Goal: Task Accomplishment & Management: Complete application form

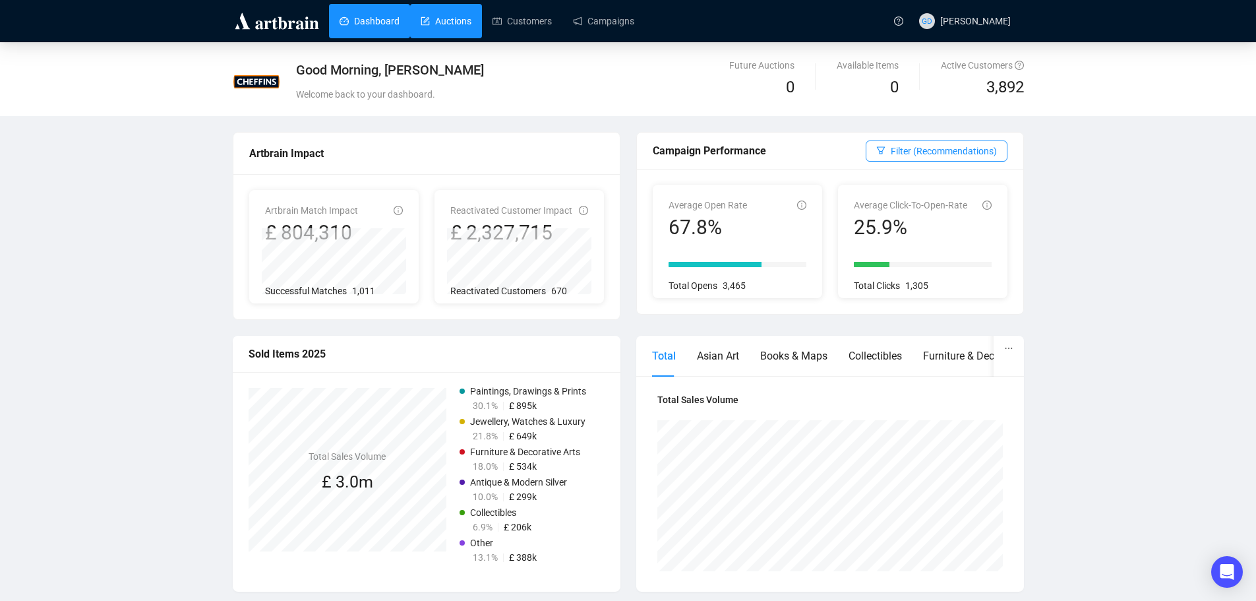
click at [421, 28] on link "Auctions" at bounding box center [446, 21] width 51 height 34
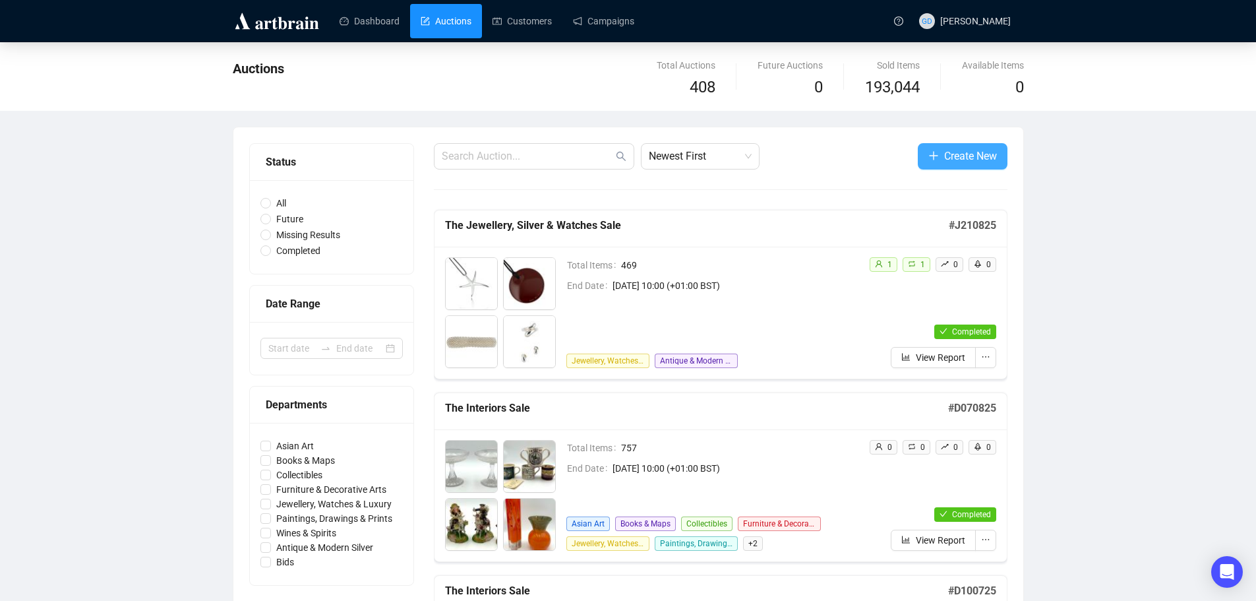
click at [930, 160] on icon "plus" at bounding box center [933, 155] width 11 height 11
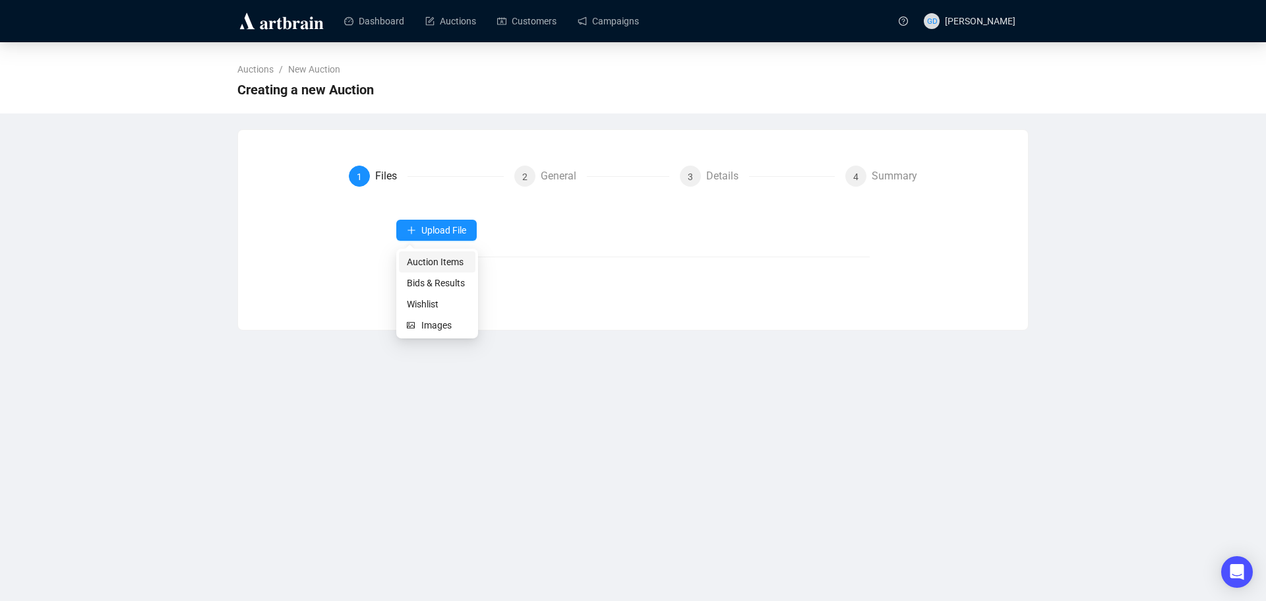
click at [425, 261] on span "Auction Items" at bounding box center [437, 262] width 61 height 15
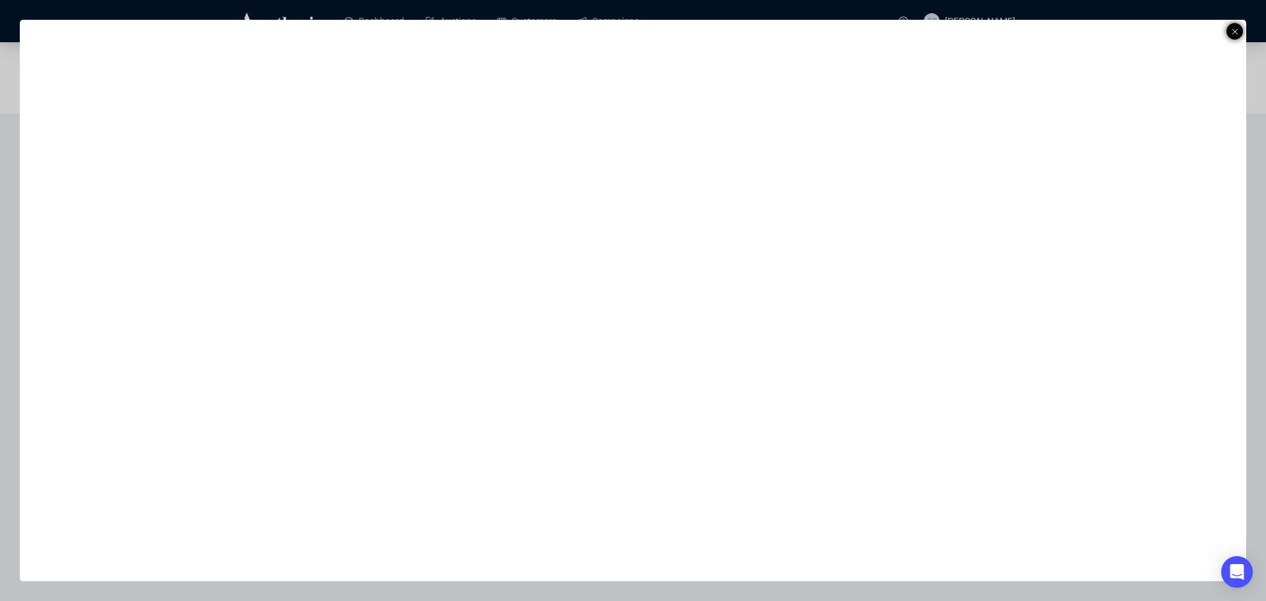
click at [1239, 28] on div at bounding box center [1234, 31] width 16 height 16
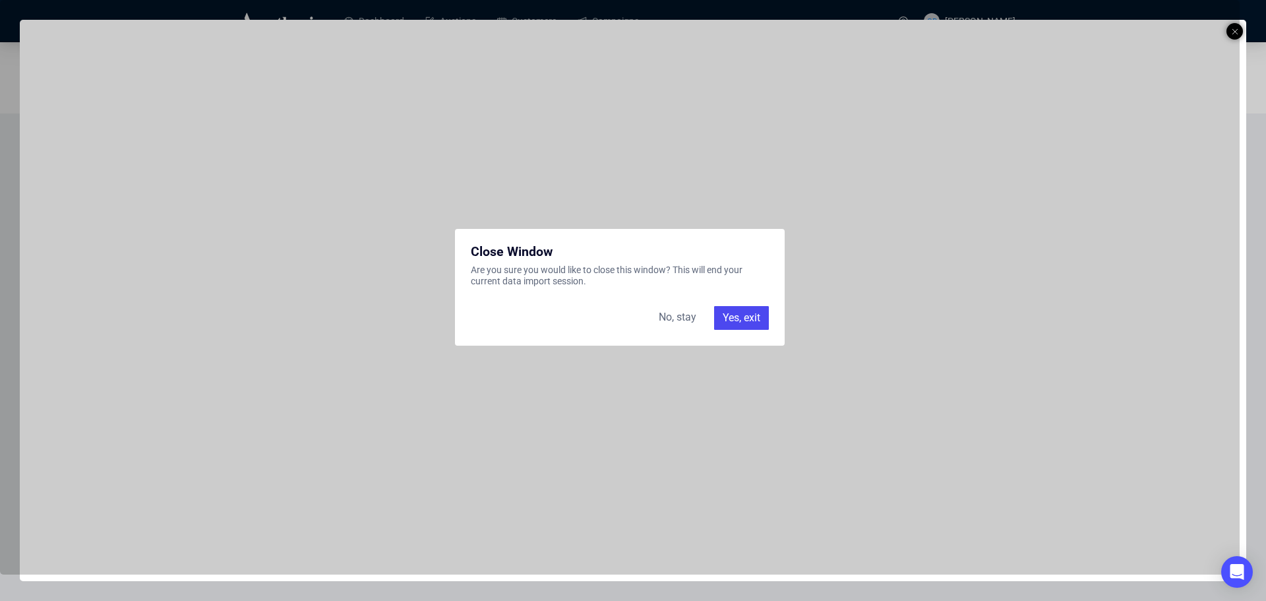
click at [740, 317] on div "Yes, exit" at bounding box center [741, 318] width 55 height 24
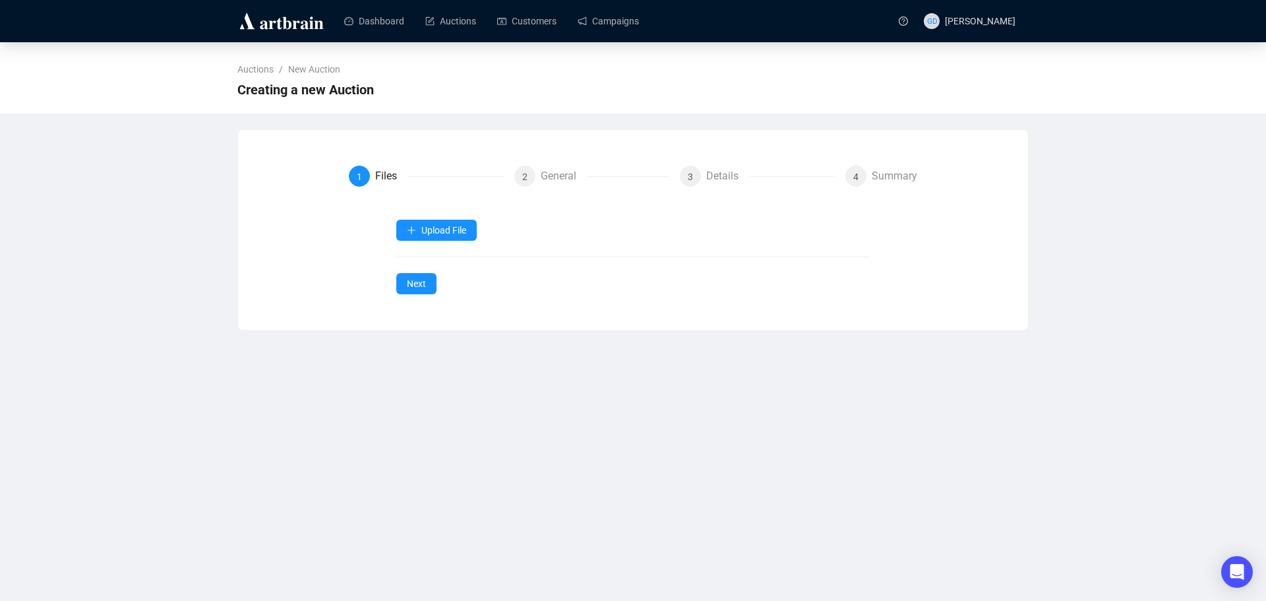
click at [861, 518] on div "Dashboard Auctions Customers Campaigns GD [PERSON_NAME] Auctions / New Auction …" at bounding box center [633, 300] width 1266 height 601
click at [447, 264] on span "Auction Items" at bounding box center [437, 262] width 61 height 15
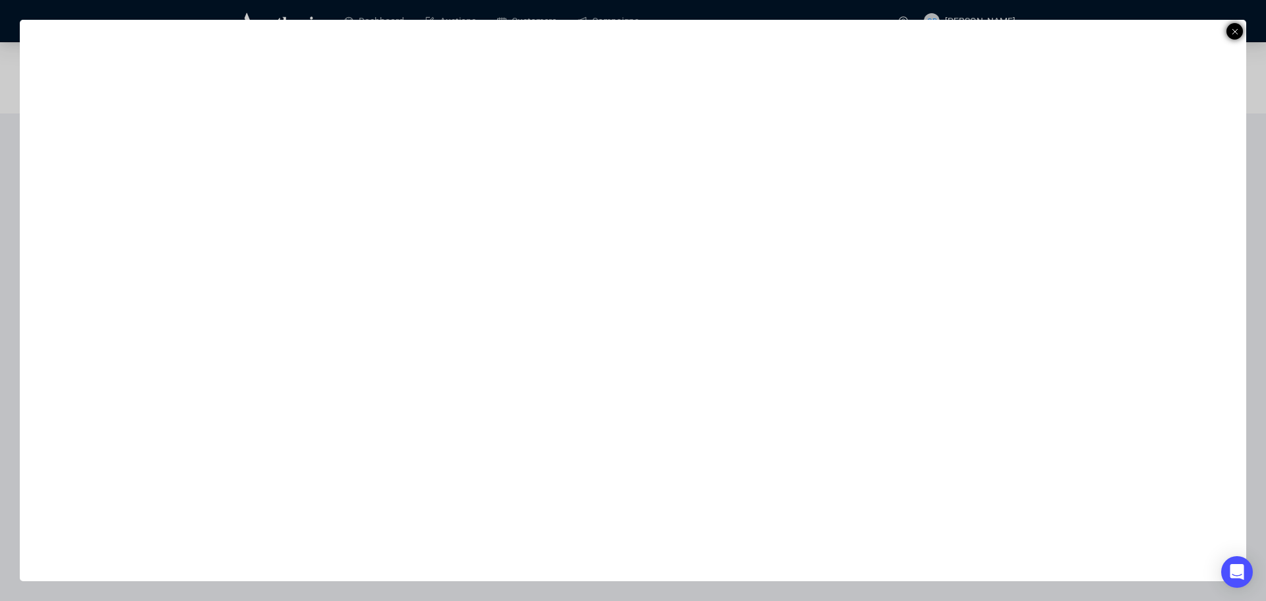
click at [1235, 34] on icon at bounding box center [1235, 32] width 7 height 16
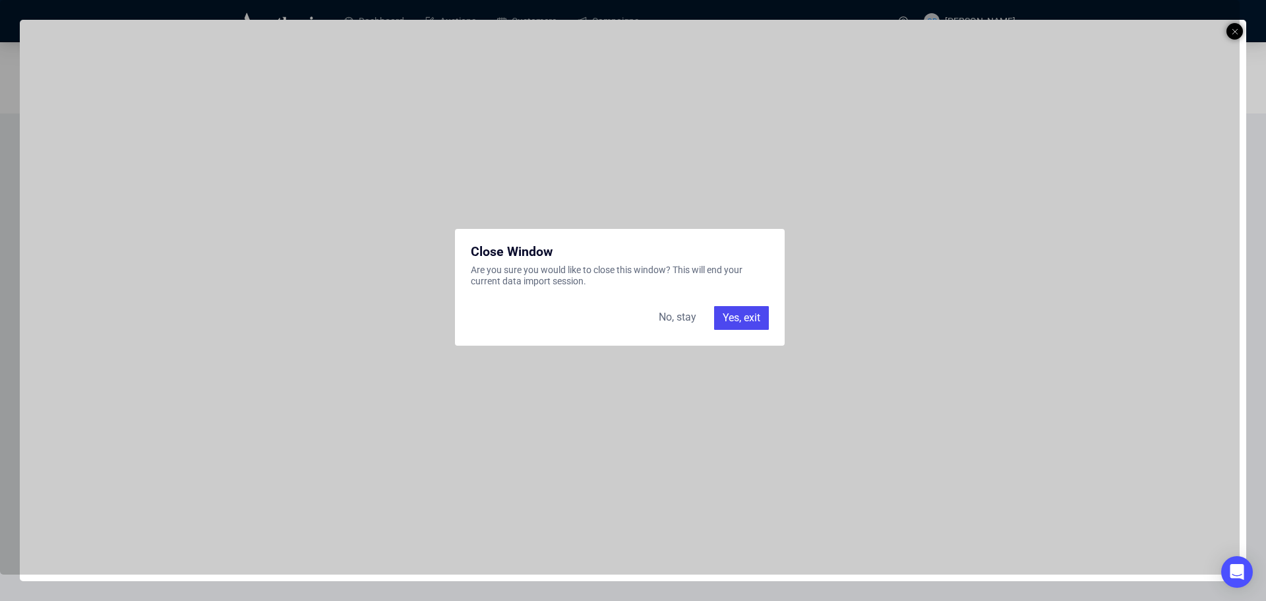
click at [739, 319] on div "Yes, exit" at bounding box center [741, 318] width 55 height 24
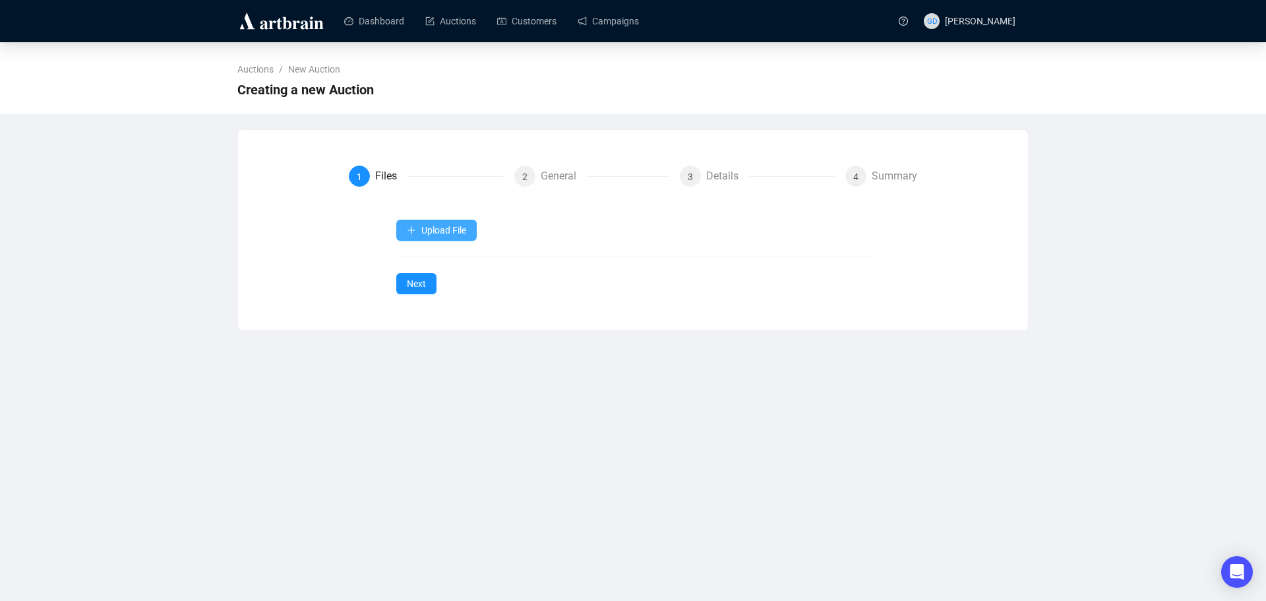
click at [416, 227] on button "Upload File" at bounding box center [436, 230] width 80 height 21
click at [419, 259] on span "Auction Items" at bounding box center [437, 262] width 61 height 15
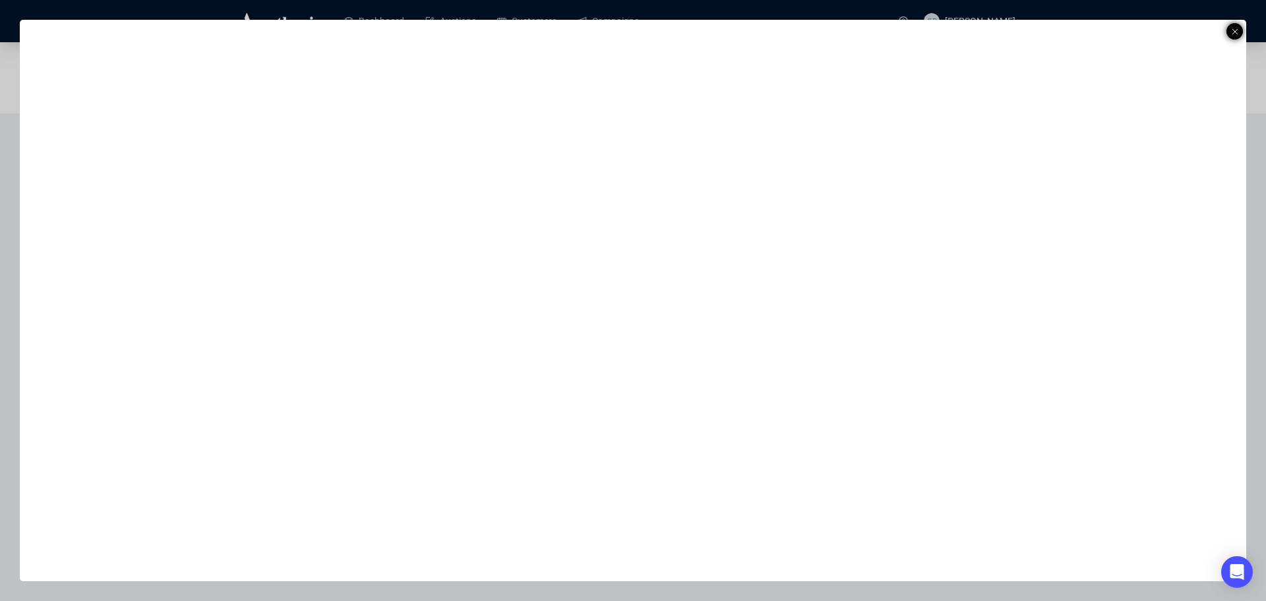
click at [1236, 28] on icon at bounding box center [1235, 32] width 7 height 16
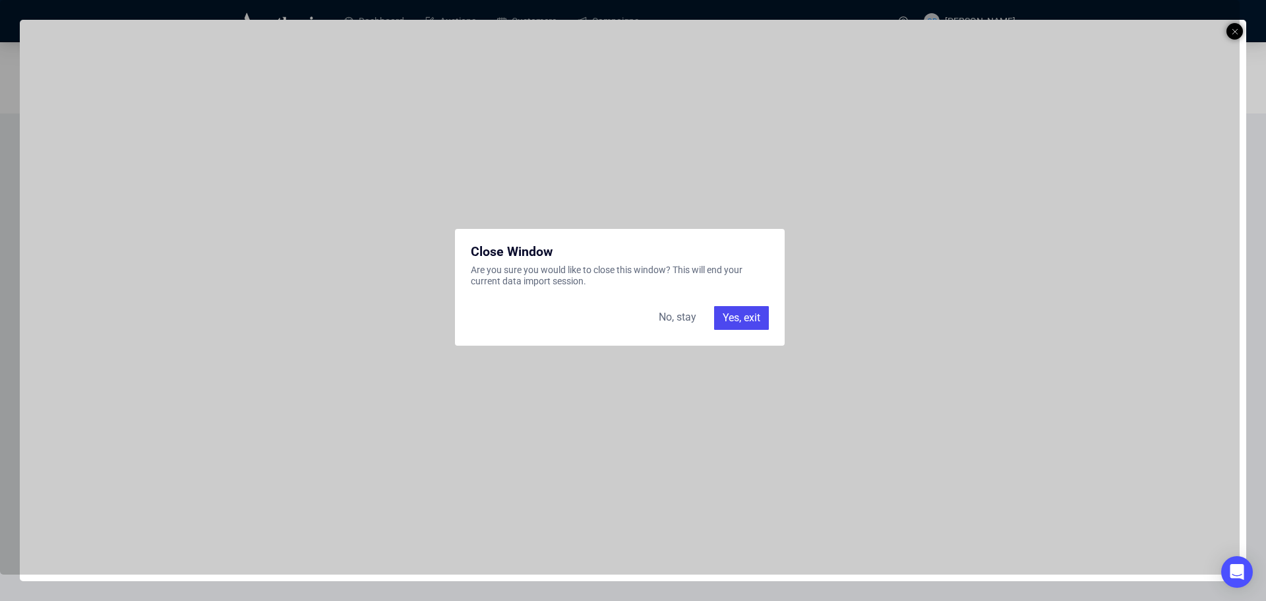
click at [736, 314] on div "Yes, exit" at bounding box center [741, 318] width 55 height 24
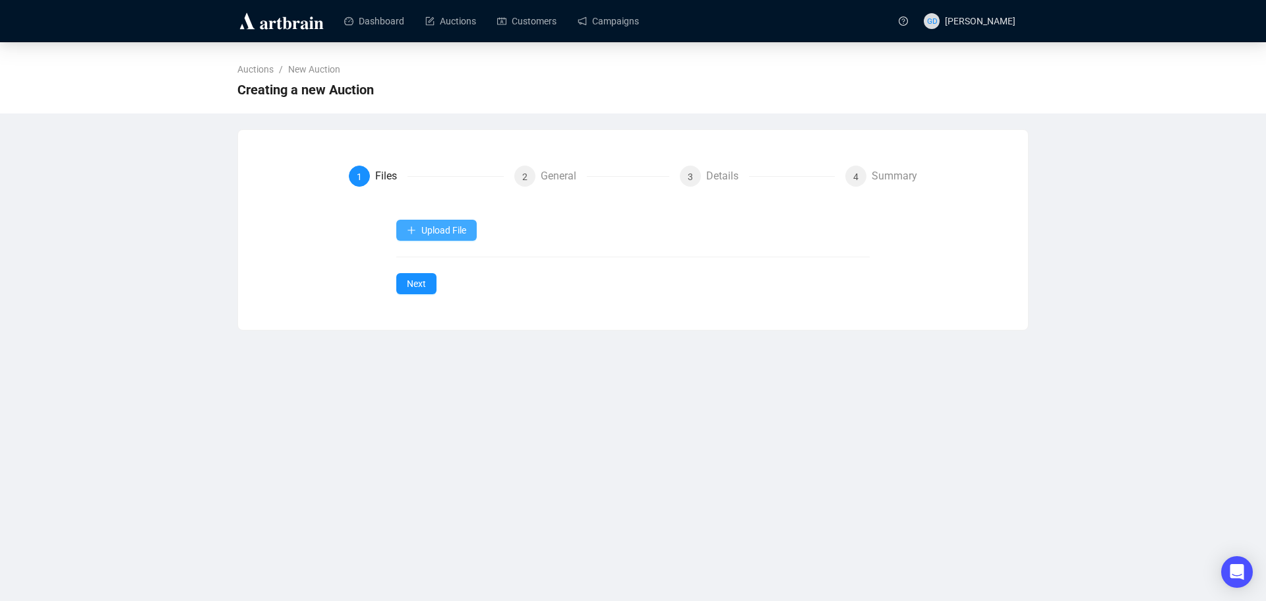
click at [412, 235] on span "button" at bounding box center [411, 230] width 9 height 11
click at [419, 265] on span "Auction Items" at bounding box center [437, 262] width 61 height 15
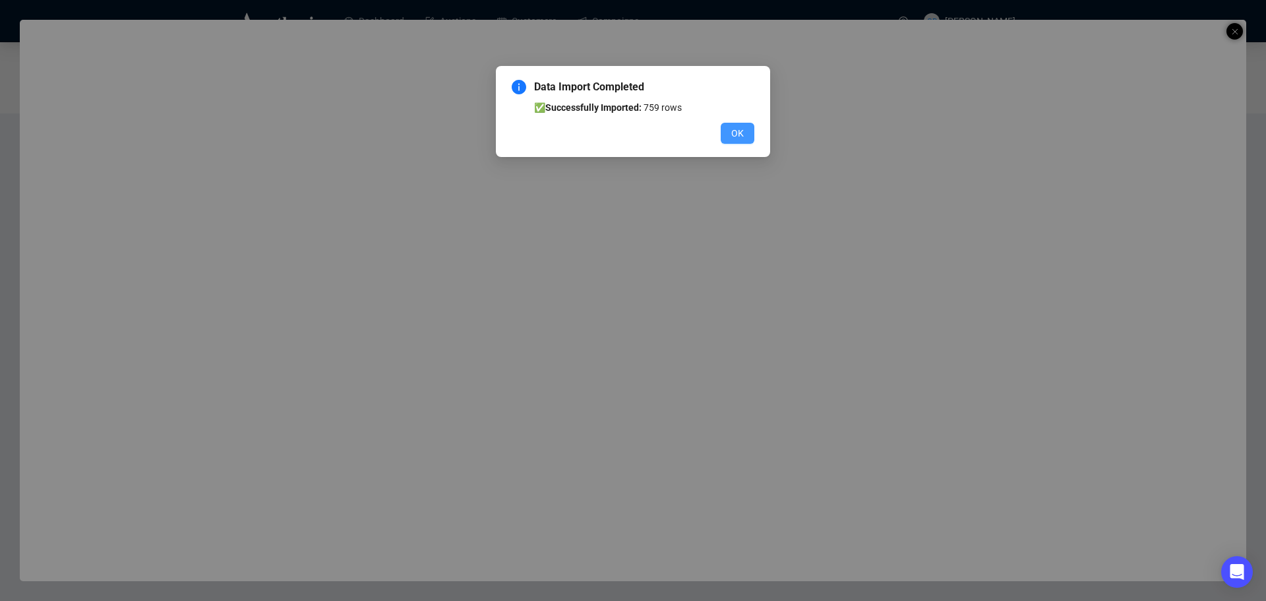
click at [731, 134] on button "OK" at bounding box center [738, 133] width 34 height 21
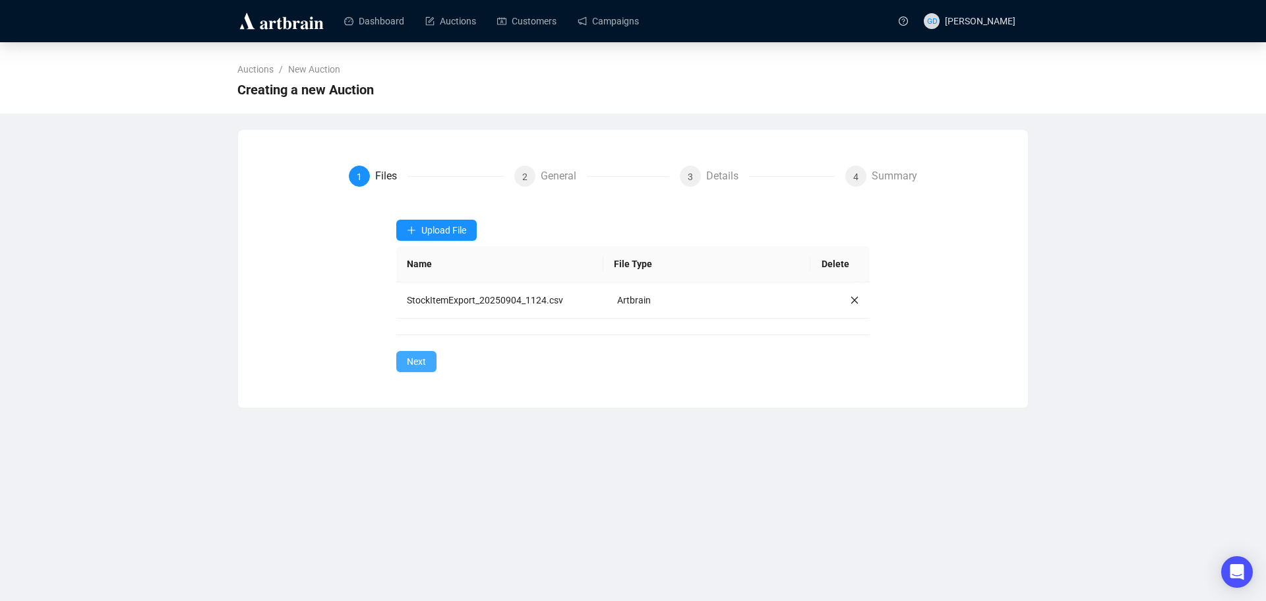
click at [424, 361] on span "Next" at bounding box center [416, 361] width 19 height 15
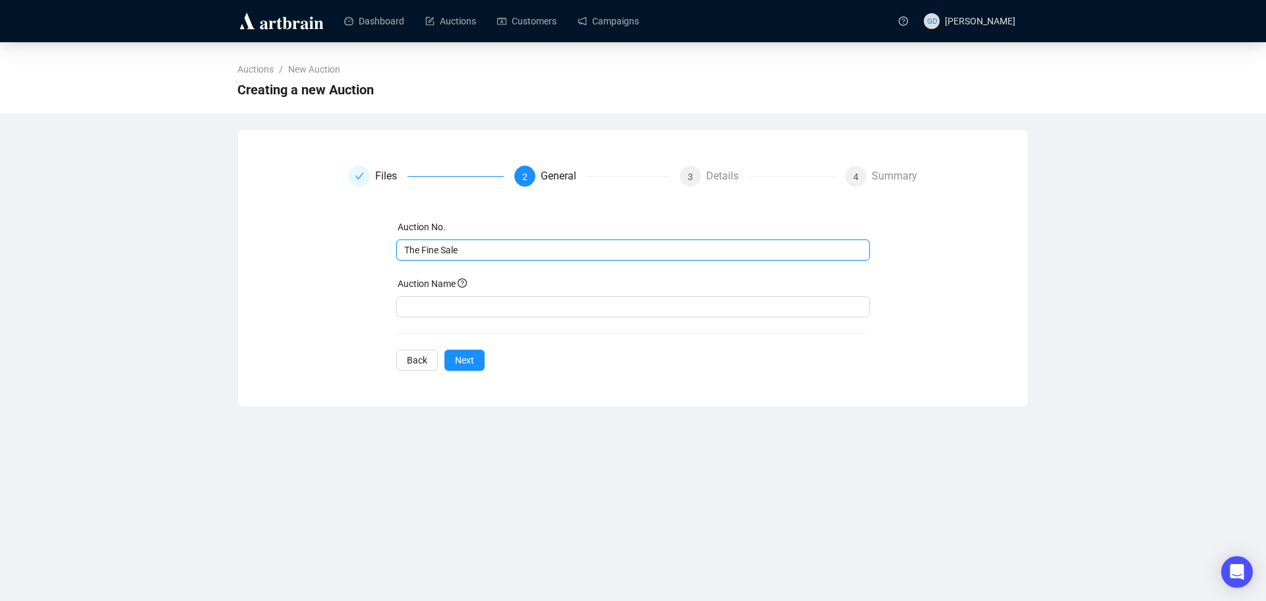
drag, startPoint x: 484, startPoint y: 248, endPoint x: 164, endPoint y: 238, distance: 320.0
click at [164, 238] on div "Auctions / New Auction Creating a new Auction Files 2 General 3 Details 4 Summa…" at bounding box center [633, 224] width 1266 height 365
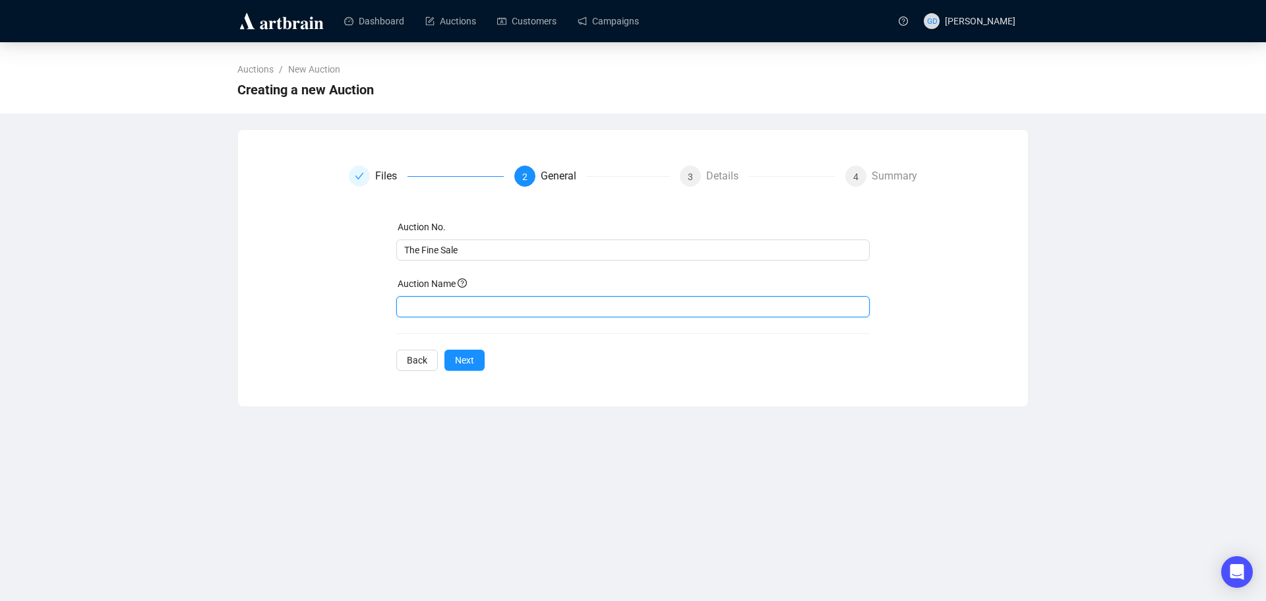
click at [409, 311] on input "text" at bounding box center [633, 306] width 474 height 21
paste input "The Fine Sale"
type input "The Fine Sale"
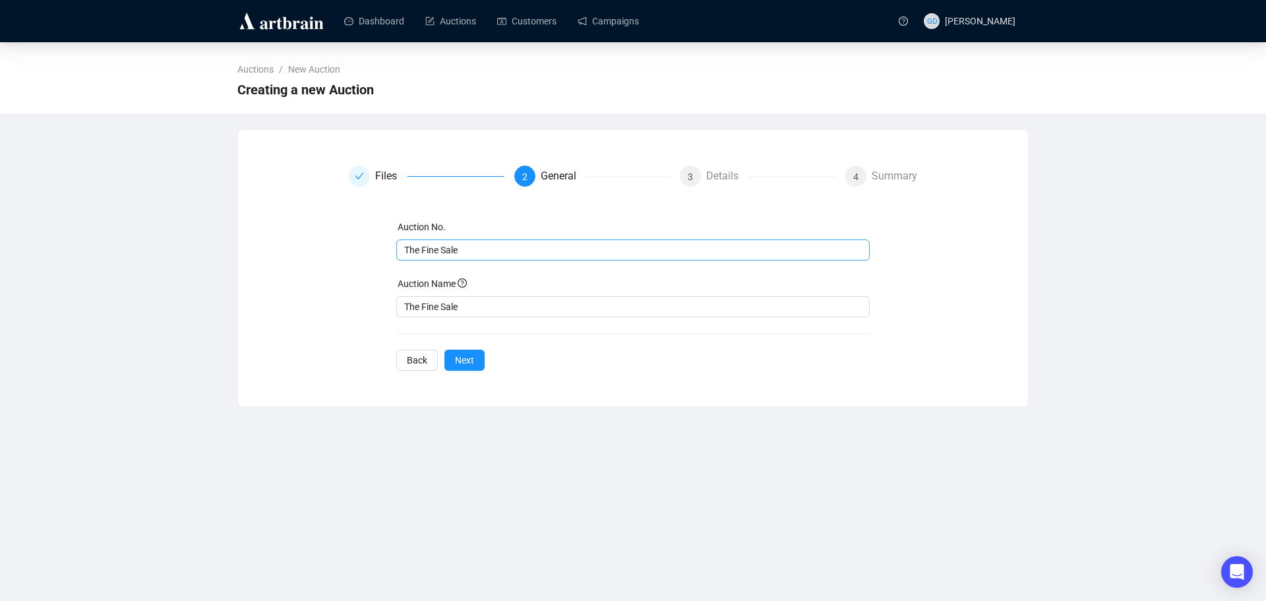
click at [486, 258] on span "The Fine Sale" at bounding box center [633, 249] width 474 height 21
paste input "F180925"
type input "F180925"
click at [465, 355] on span "Next" at bounding box center [464, 360] width 19 height 15
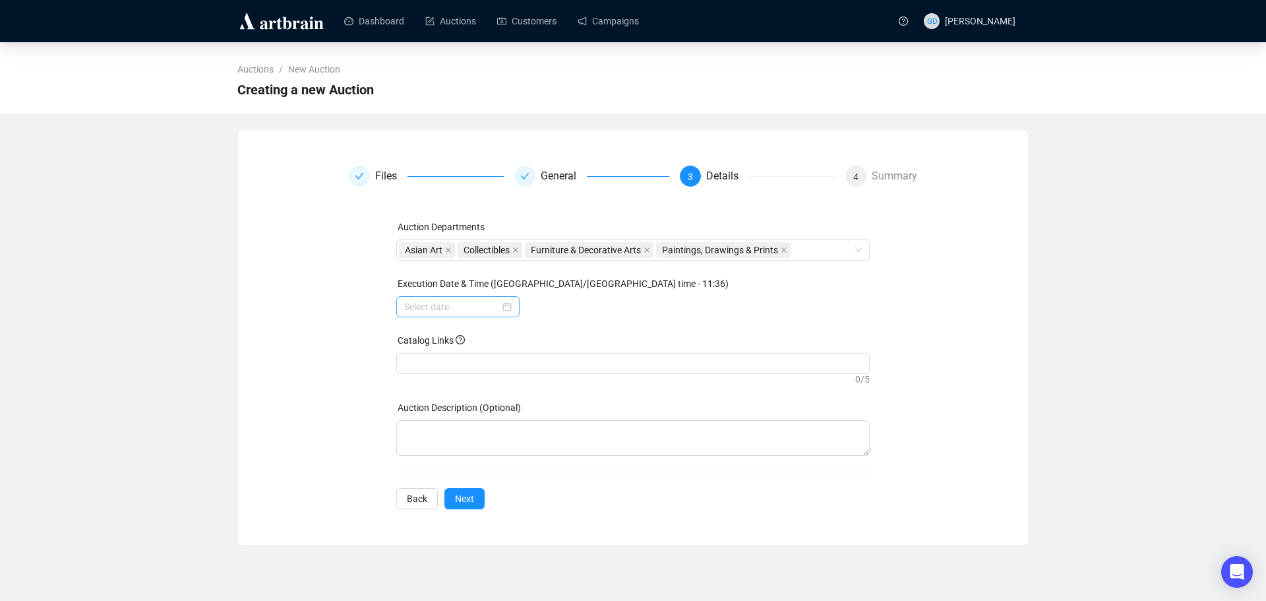
click at [505, 310] on div at bounding box center [457, 306] width 107 height 15
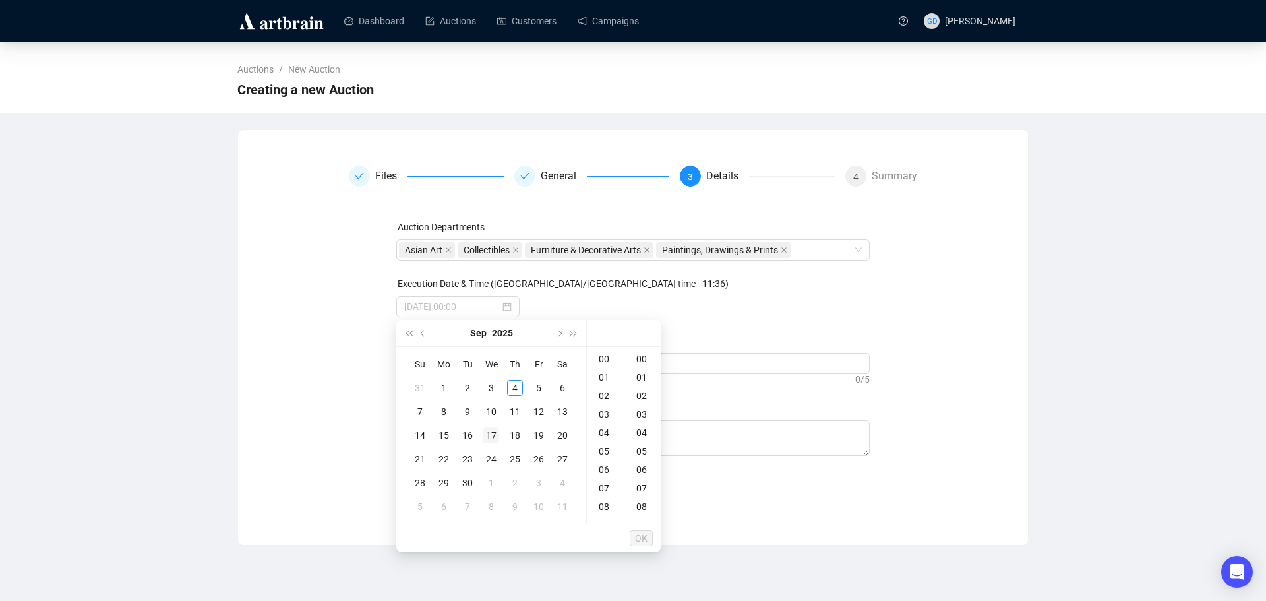
click at [486, 435] on div "17" at bounding box center [491, 435] width 16 height 16
click at [604, 475] on div "10" at bounding box center [606, 477] width 32 height 18
type input "[DATE] 10:00"
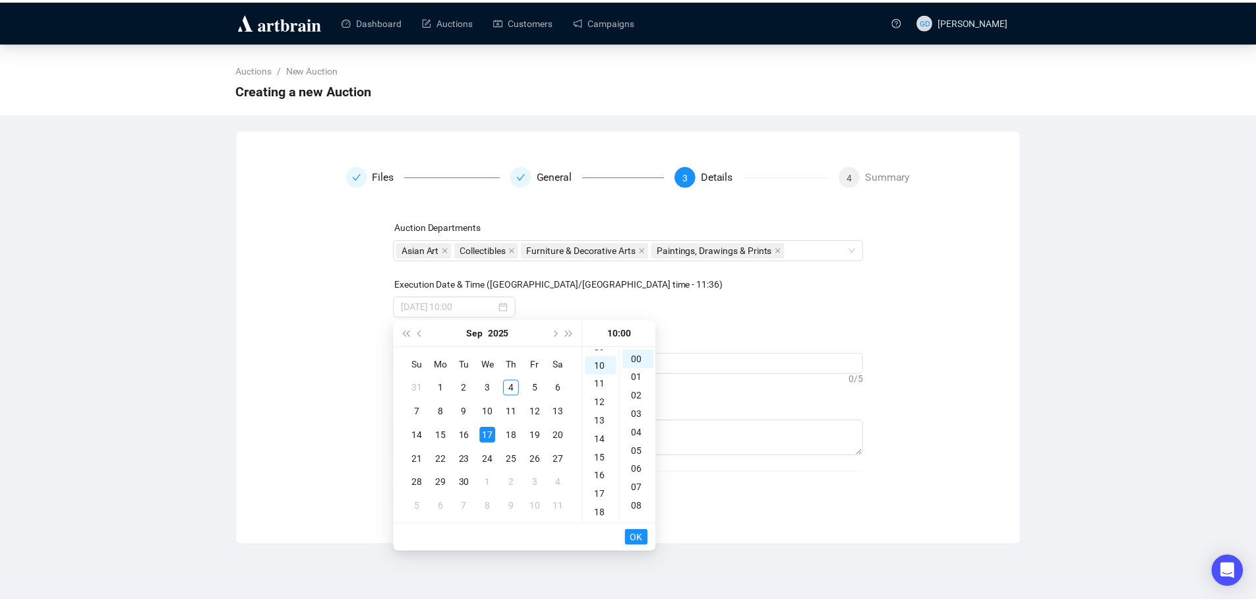
scroll to position [185, 0]
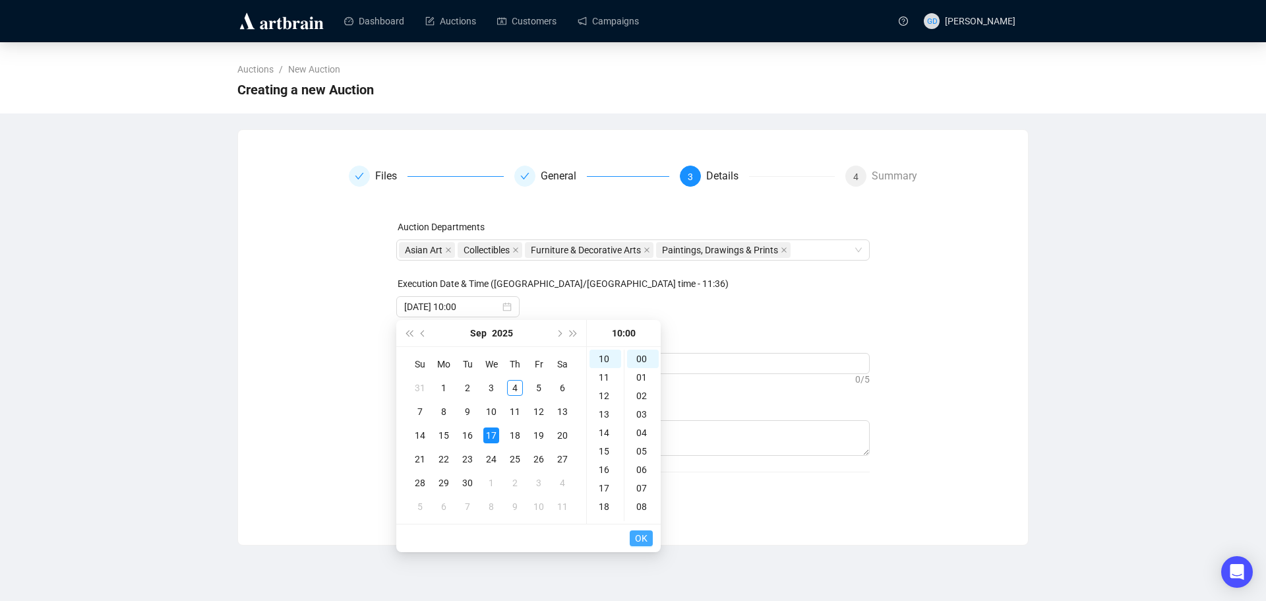
click at [640, 536] on span "OK" at bounding box center [641, 538] width 13 height 25
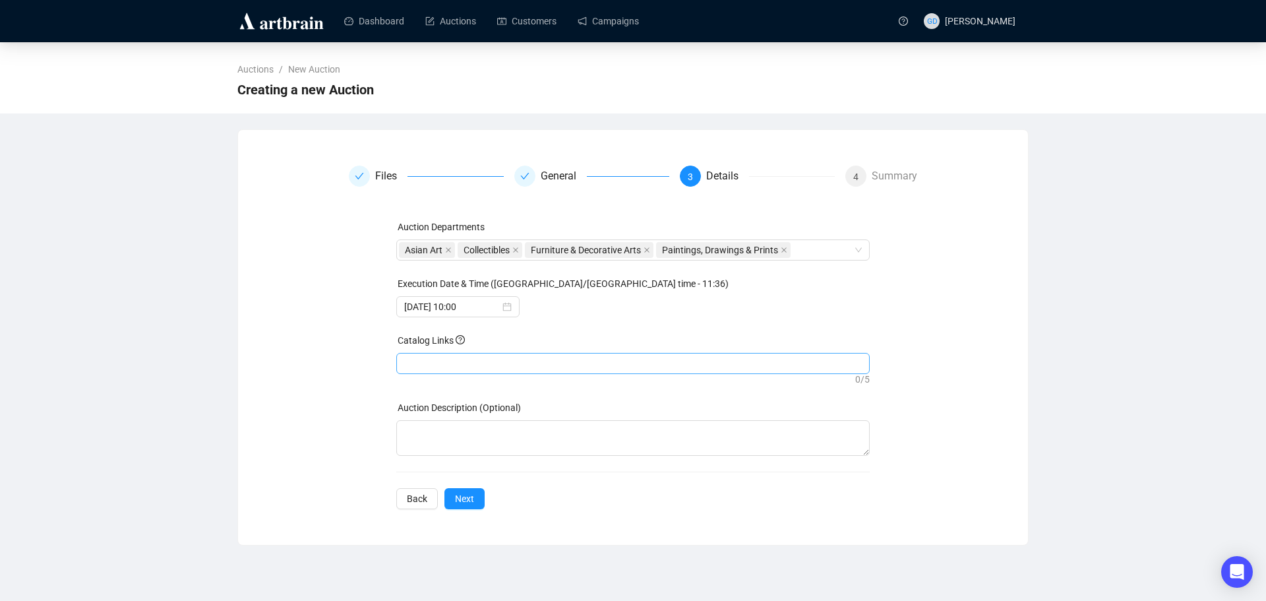
click at [529, 368] on div at bounding box center [633, 363] width 469 height 18
paste input "[URL][DOMAIN_NAME]"
type input "[URL][DOMAIN_NAME]"
click at [468, 498] on span "Next" at bounding box center [464, 498] width 19 height 15
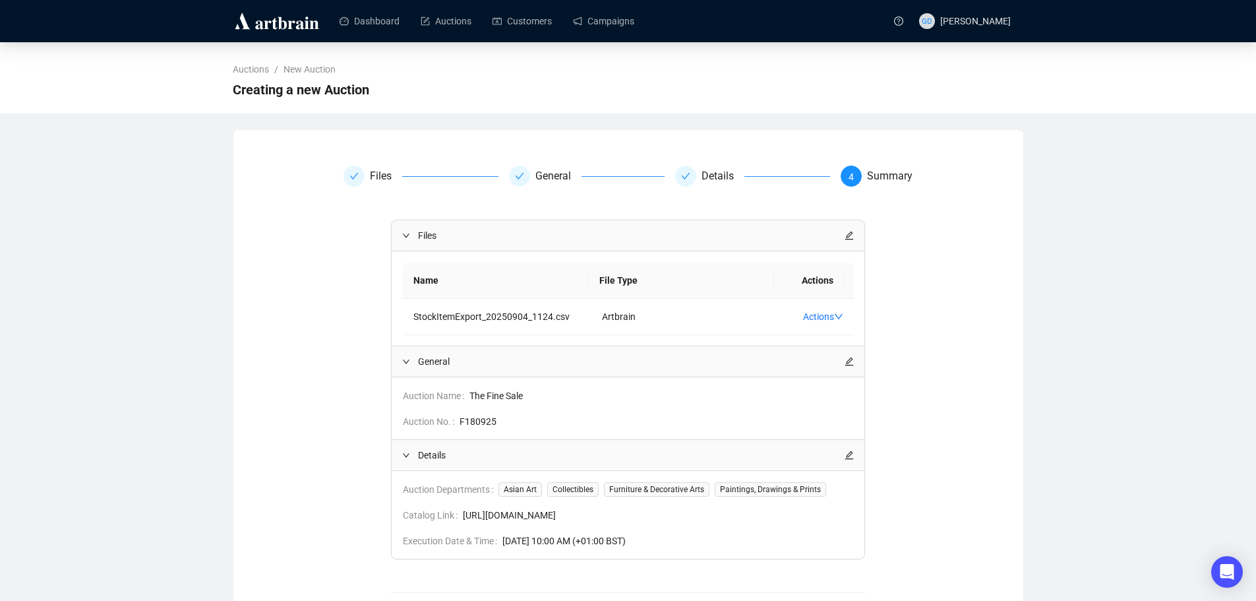
scroll to position [65, 0]
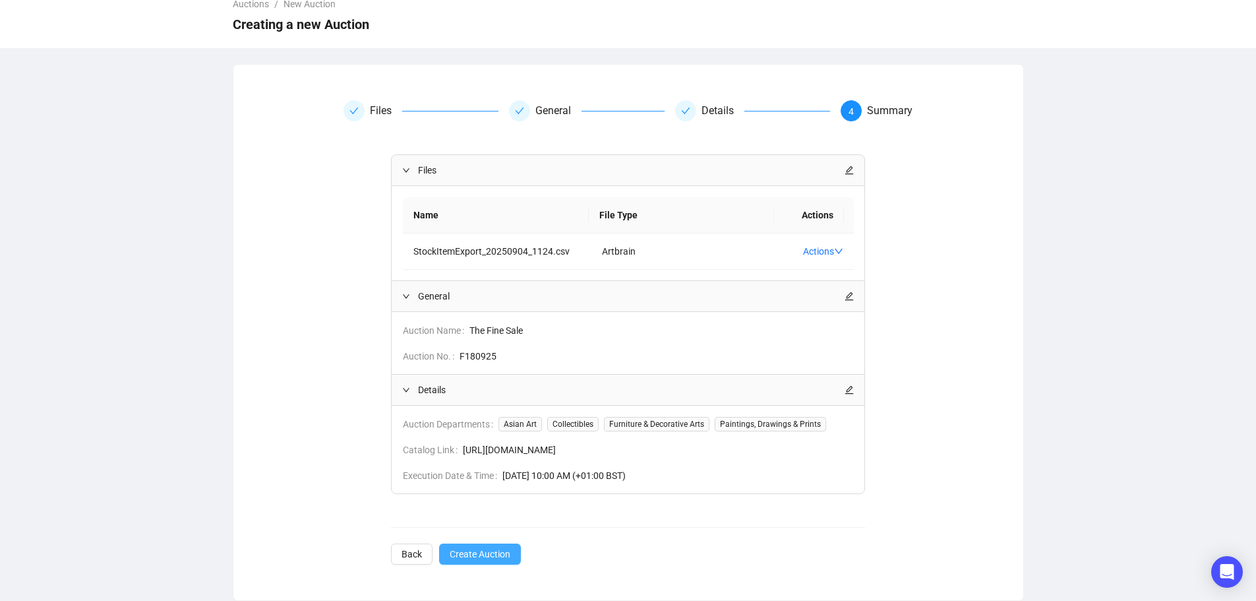
click at [475, 556] on span "Create Auction" at bounding box center [480, 554] width 61 height 15
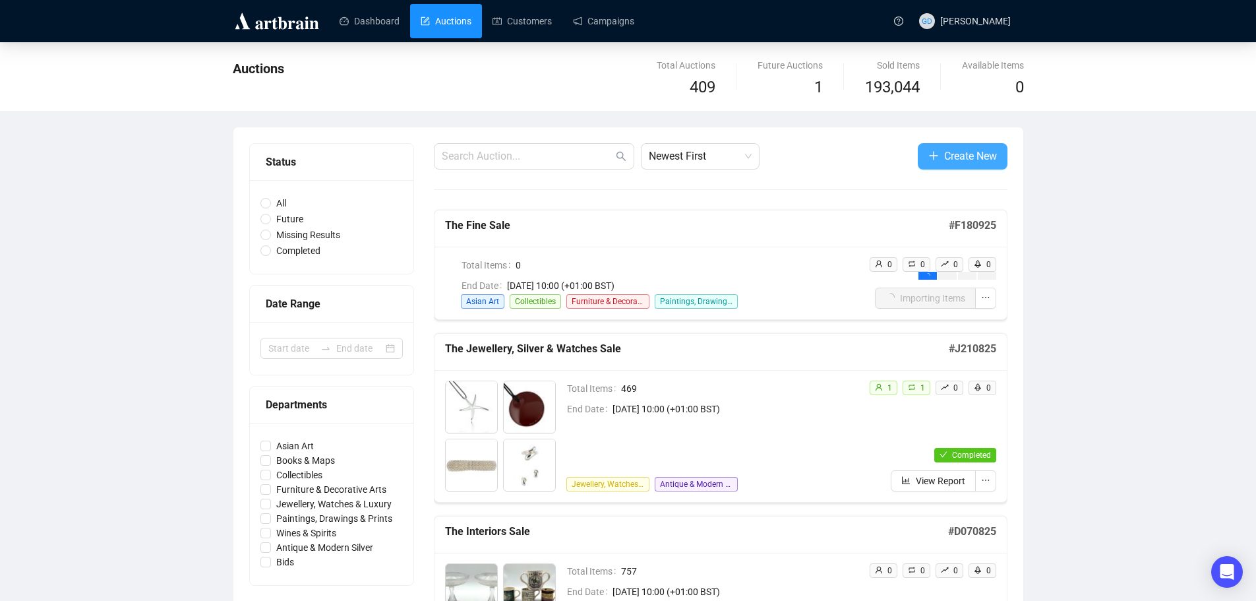
click at [960, 156] on span "Create New" at bounding box center [970, 156] width 53 height 16
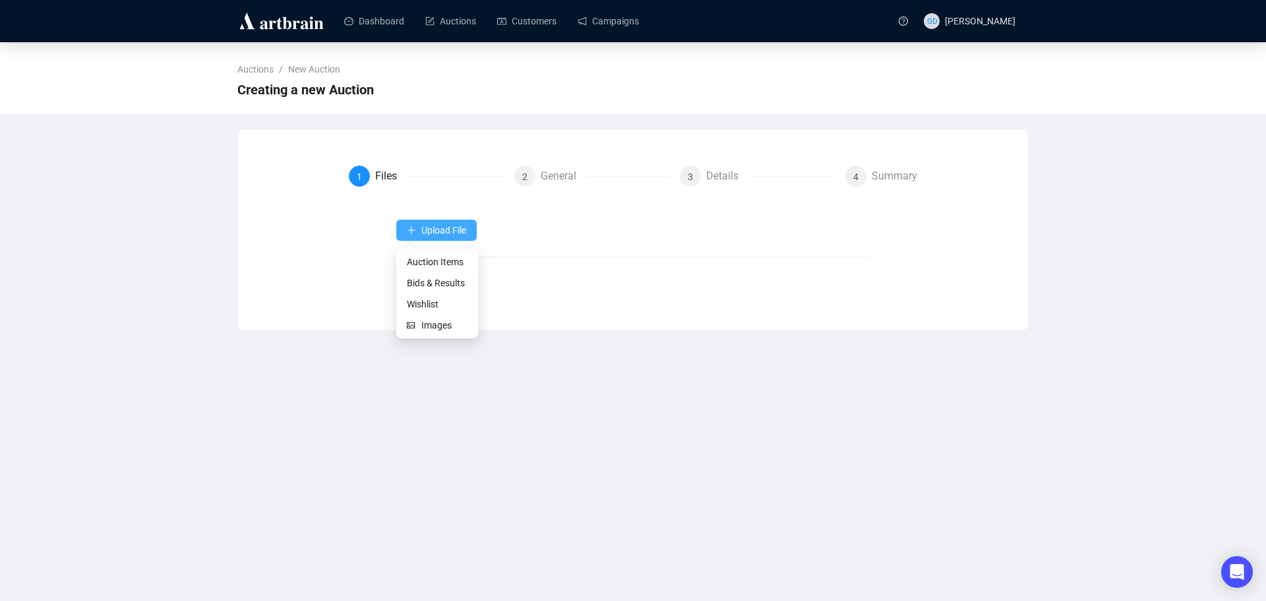
click at [421, 228] on span "Upload File" at bounding box center [443, 230] width 45 height 11
click at [427, 263] on span "Auction Items" at bounding box center [437, 262] width 61 height 15
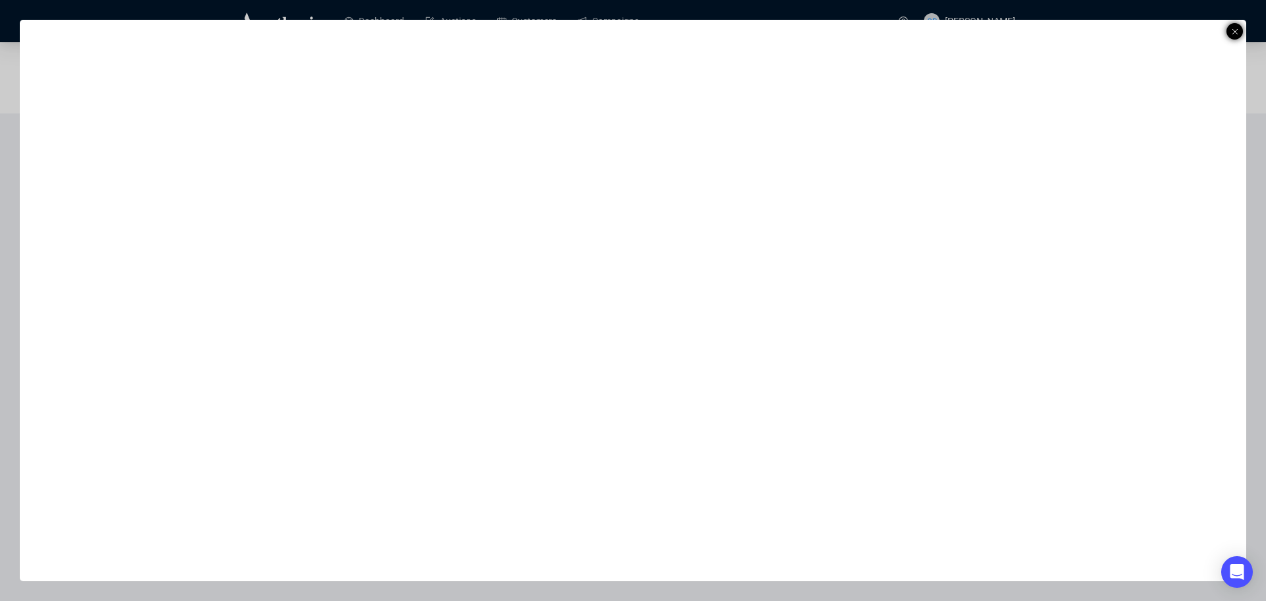
click at [1236, 31] on icon at bounding box center [1235, 32] width 7 height 16
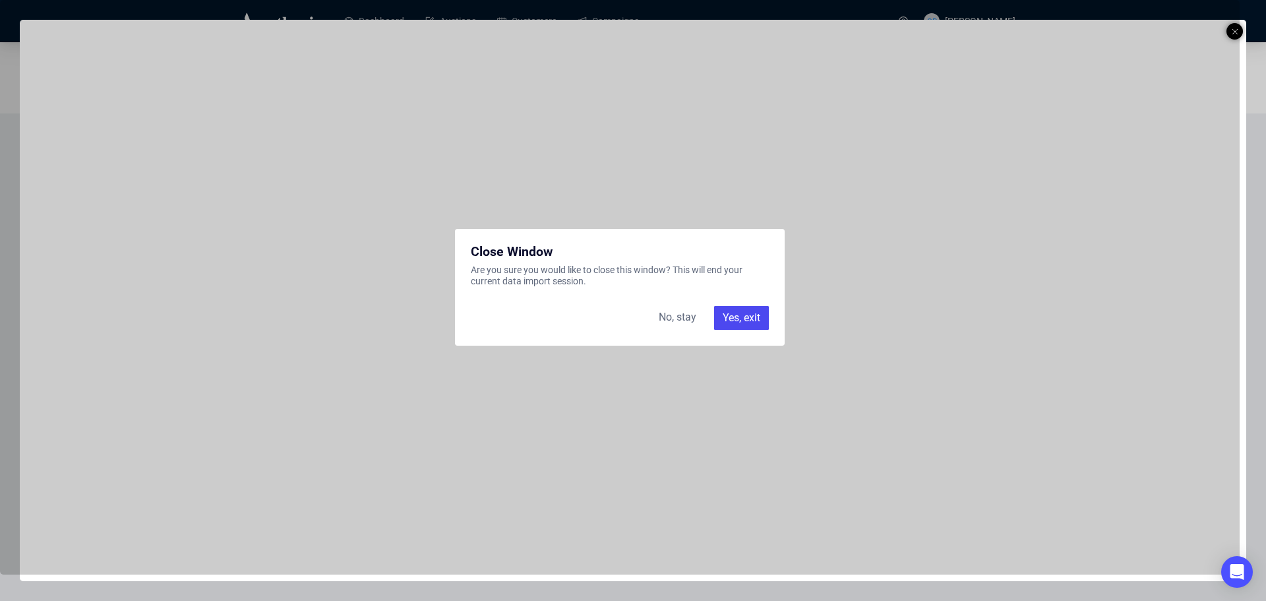
click at [744, 317] on div "Yes, exit" at bounding box center [741, 318] width 55 height 24
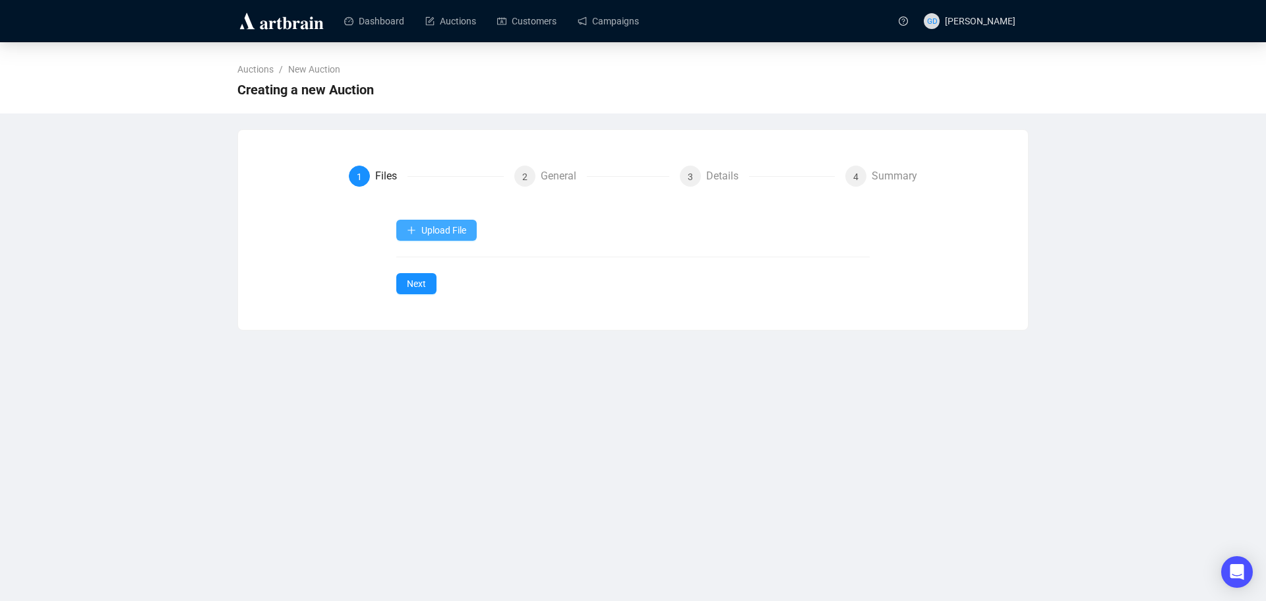
click at [458, 225] on span "Upload File" at bounding box center [443, 230] width 45 height 11
click at [435, 230] on span "Upload File" at bounding box center [443, 230] width 45 height 11
click at [440, 257] on span "Auction Items" at bounding box center [437, 262] width 61 height 15
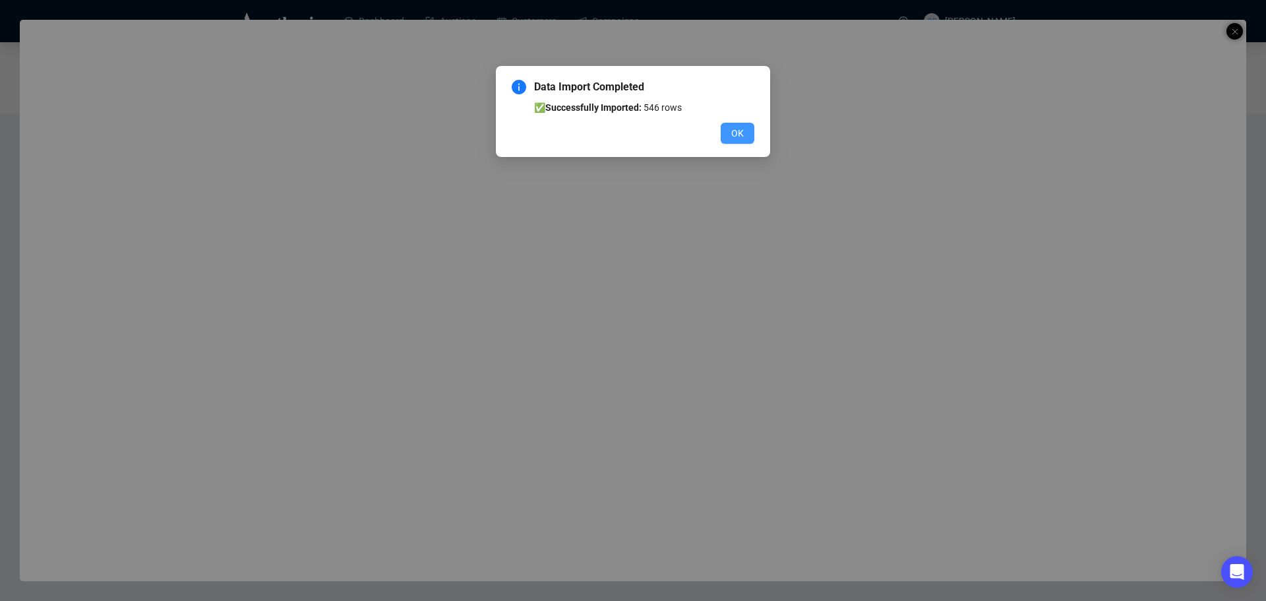
click at [728, 134] on button "OK" at bounding box center [738, 133] width 34 height 21
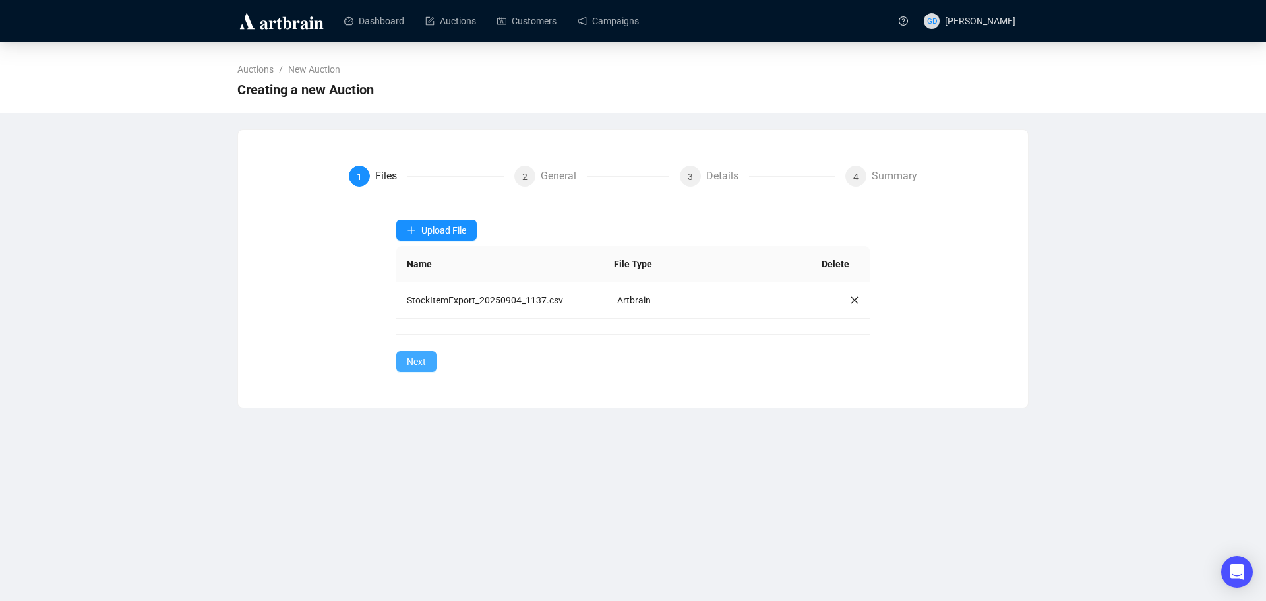
click at [413, 369] on button "Next" at bounding box center [416, 361] width 40 height 21
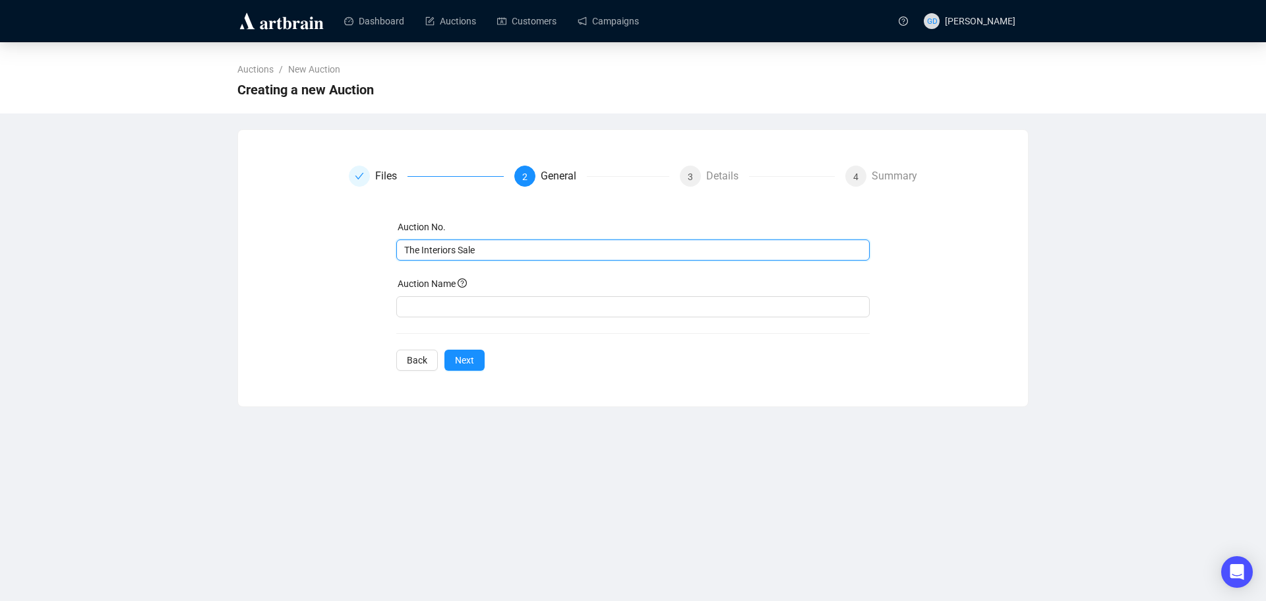
drag, startPoint x: 497, startPoint y: 252, endPoint x: 41, endPoint y: 253, distance: 456.3
click at [41, 253] on div "Auctions / New Auction Creating a new Auction Files 2 General 3 Details 4 Summa…" at bounding box center [633, 224] width 1266 height 365
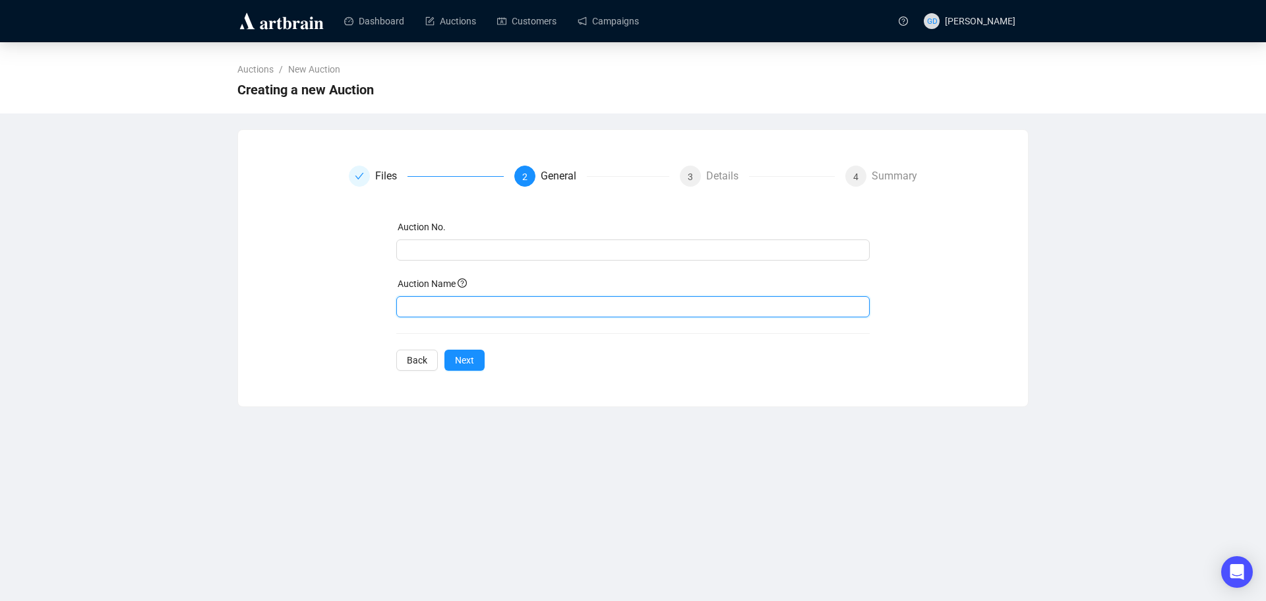
click at [406, 302] on input "text" at bounding box center [633, 306] width 474 height 21
paste input "The Interiors Sale"
type input "The Interiors Sale"
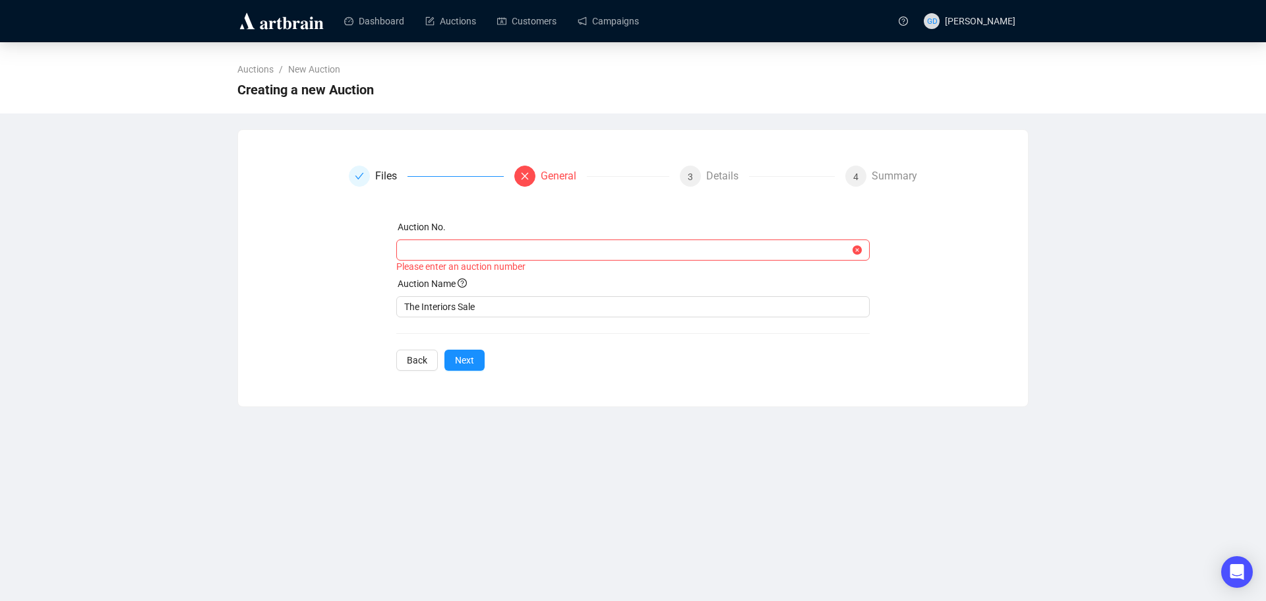
click at [543, 238] on div "Auction No." at bounding box center [633, 230] width 474 height 20
click at [543, 245] on input "text" at bounding box center [627, 250] width 446 height 15
paste input "D040925"
type input "D040925"
click at [468, 362] on div "Files General 3 Details 4 Summary Auction No. D040925 Auction number already ex…" at bounding box center [633, 268] width 790 height 237
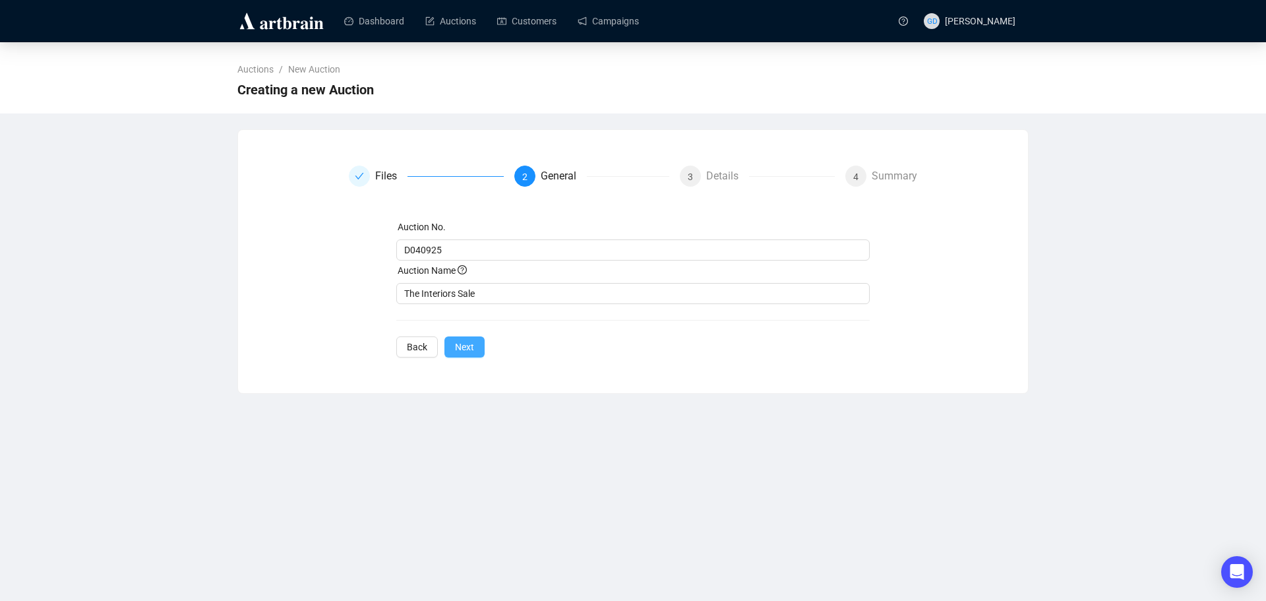
click at [472, 348] on span "Next" at bounding box center [464, 347] width 19 height 15
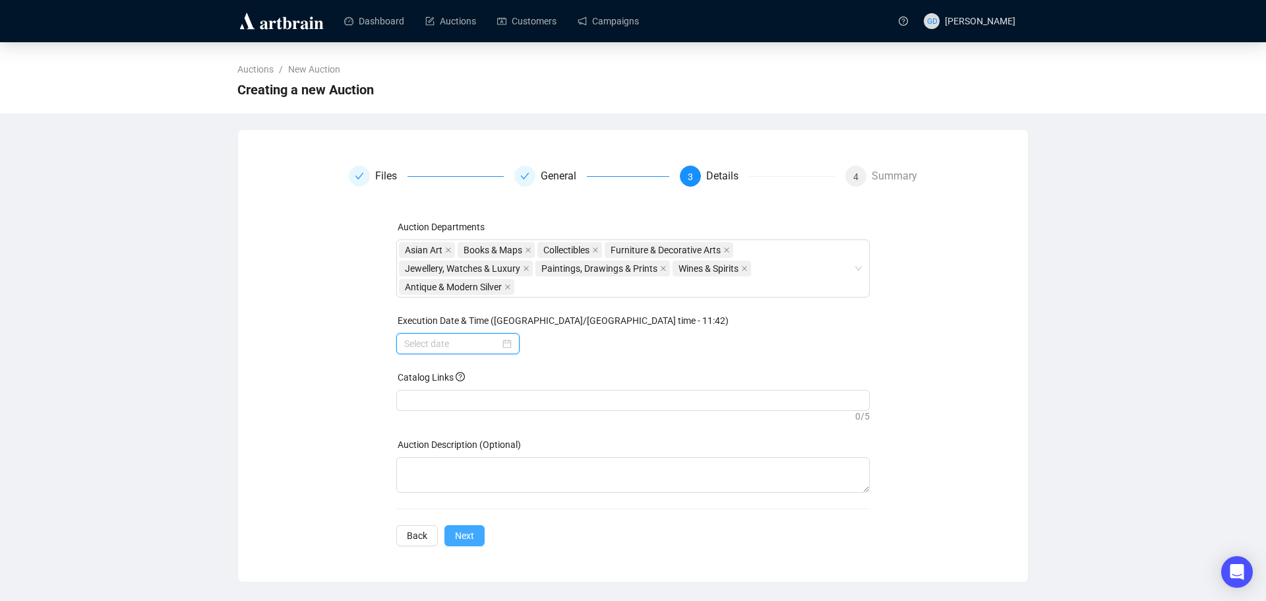
click at [472, 348] on input at bounding box center [452, 343] width 96 height 15
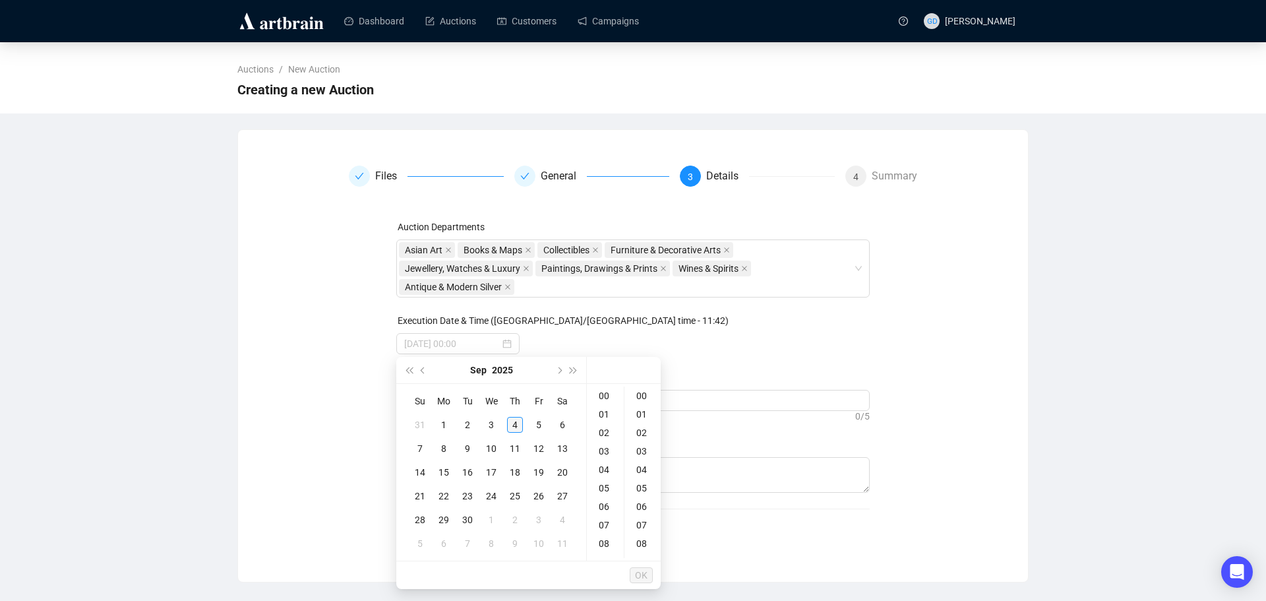
click at [514, 421] on div "4" at bounding box center [515, 425] width 16 height 16
click at [601, 514] on div "10" at bounding box center [606, 514] width 32 height 18
type input "[DATE] 10:00"
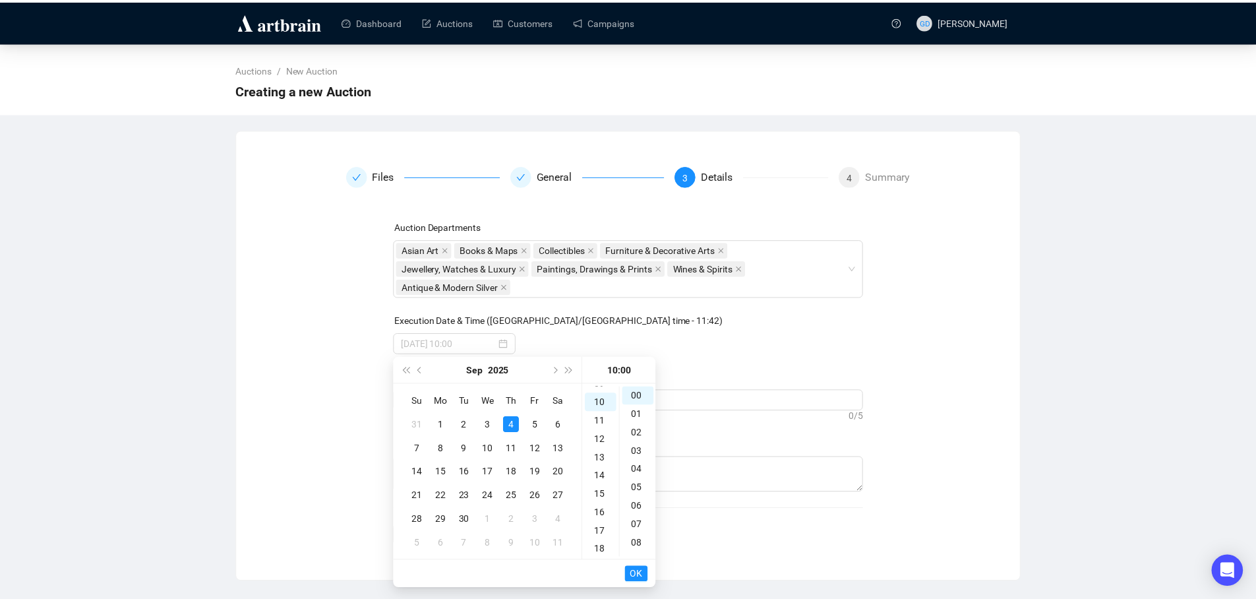
scroll to position [185, 0]
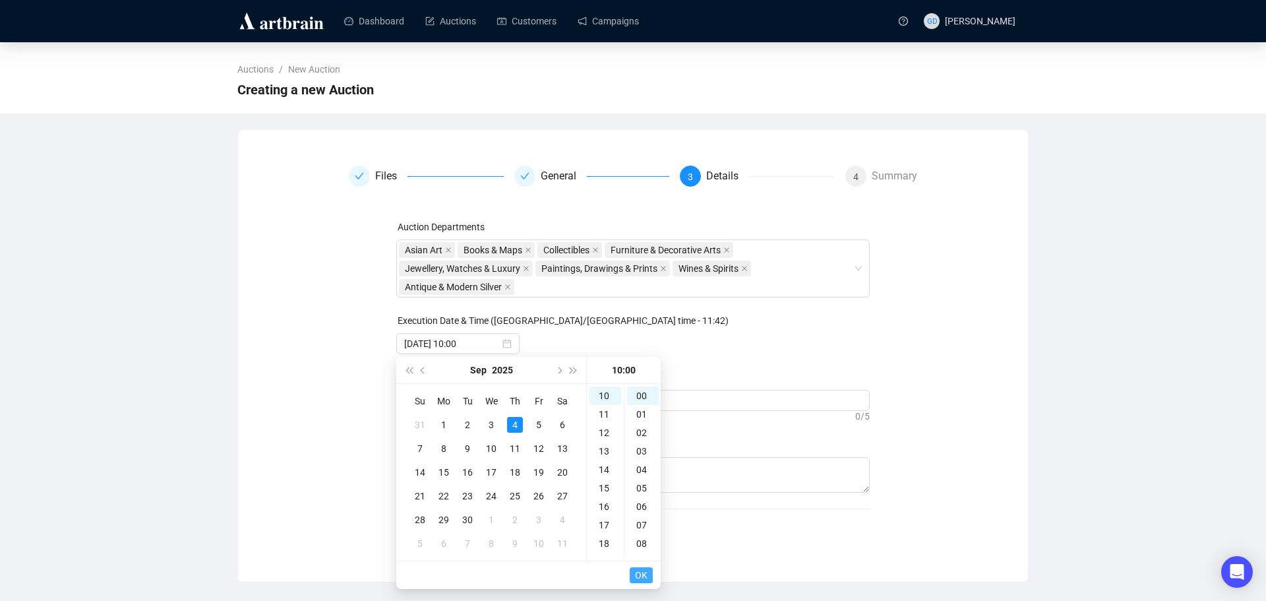
click at [642, 572] on span "OK" at bounding box center [641, 574] width 13 height 25
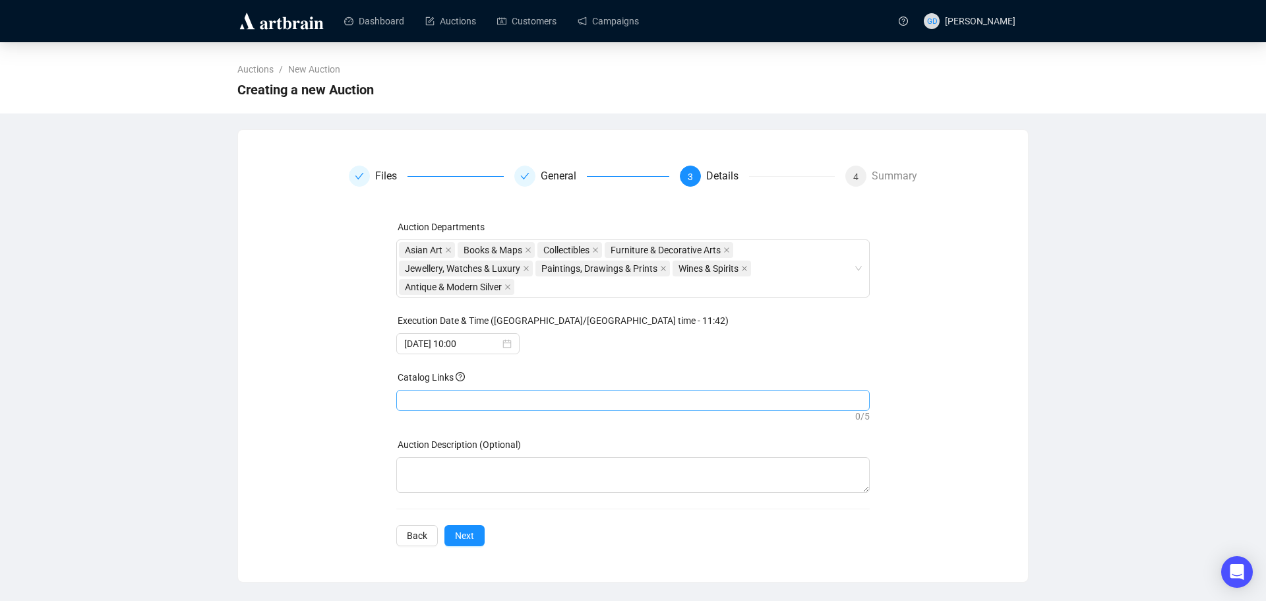
click at [450, 408] on div at bounding box center [633, 400] width 469 height 18
paste input "[URL][DOMAIN_NAME]"
type input "[URL][DOMAIN_NAME]"
click at [468, 541] on span "Next" at bounding box center [464, 535] width 19 height 15
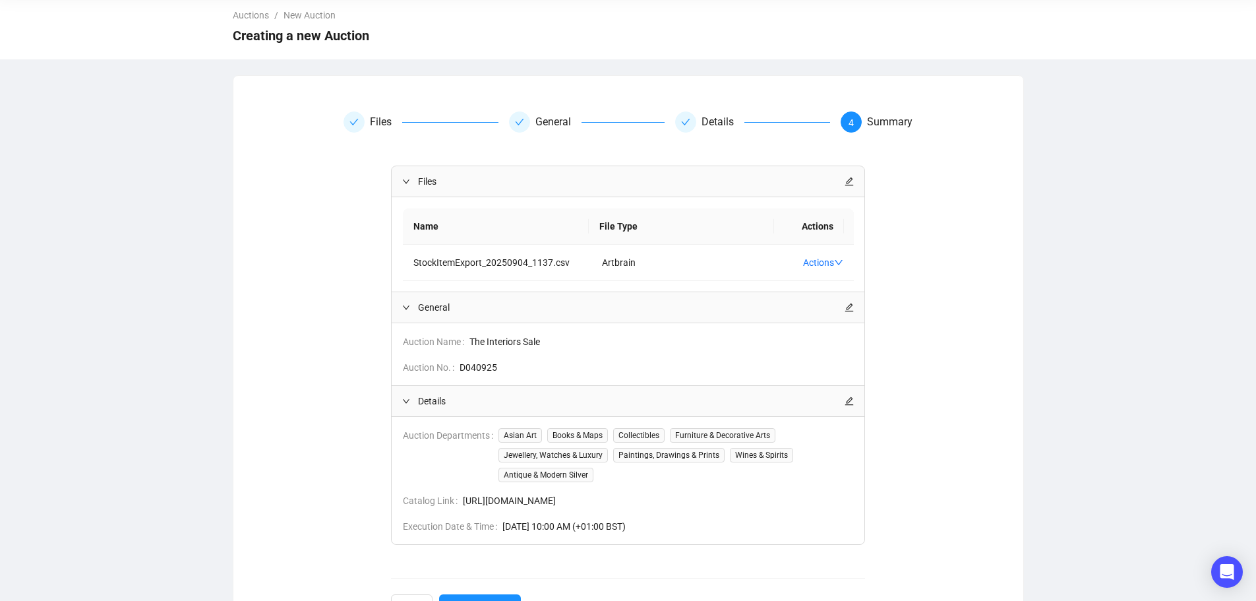
scroll to position [105, 0]
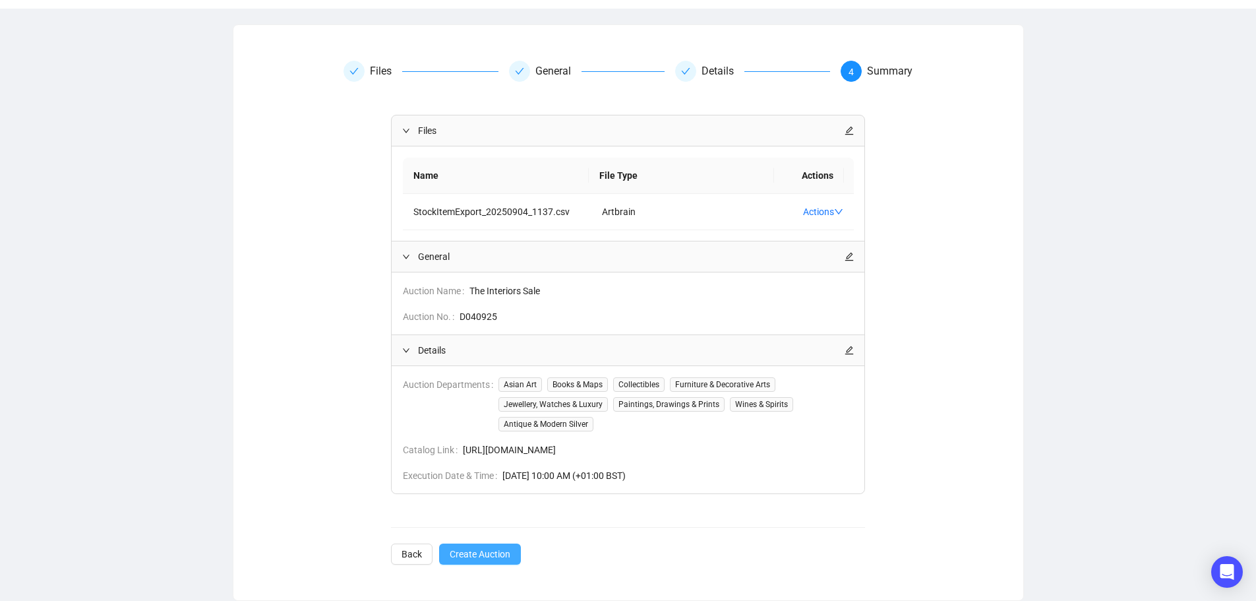
click at [458, 558] on span "Create Auction" at bounding box center [480, 554] width 61 height 15
